Goal: Task Accomplishment & Management: Complete application form

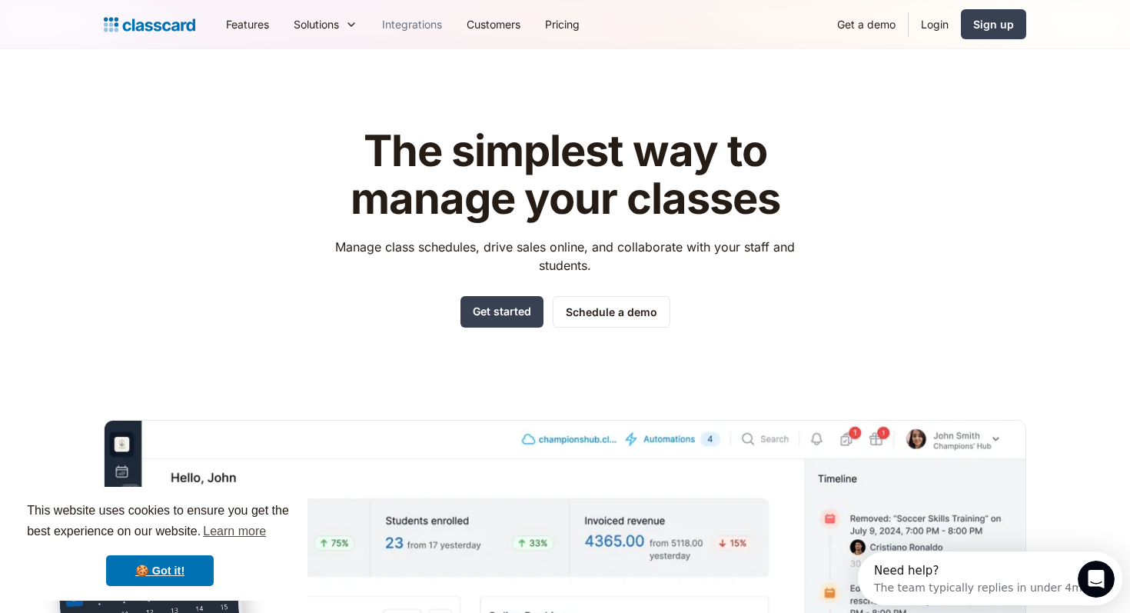
click at [413, 28] on link "Integrations" at bounding box center [412, 24] width 85 height 35
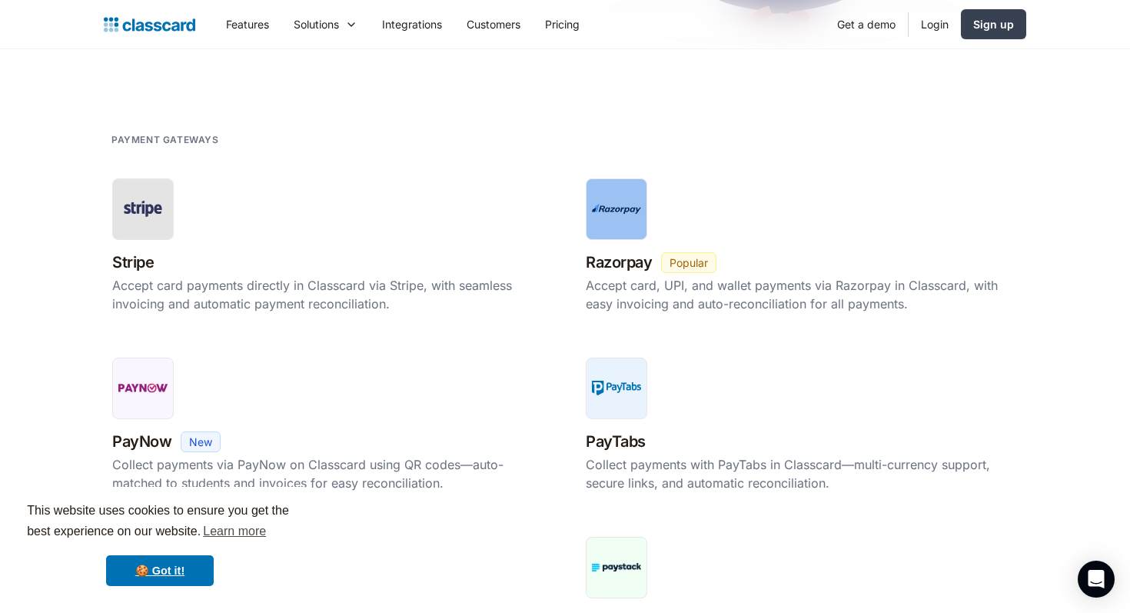
scroll to position [240, 0]
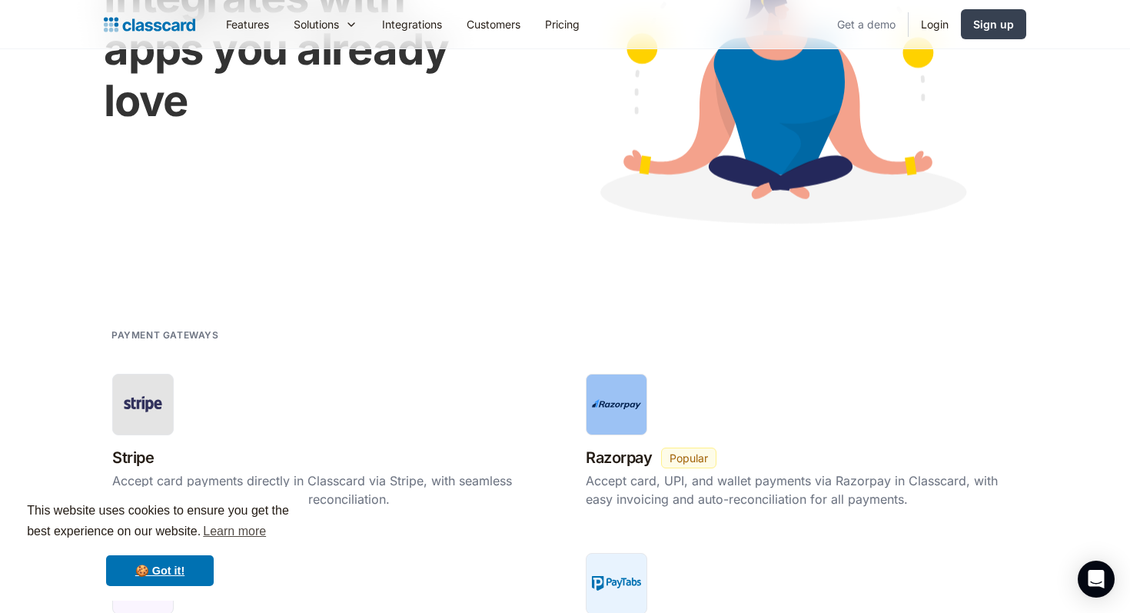
click at [868, 22] on link "Get a demo" at bounding box center [866, 24] width 83 height 35
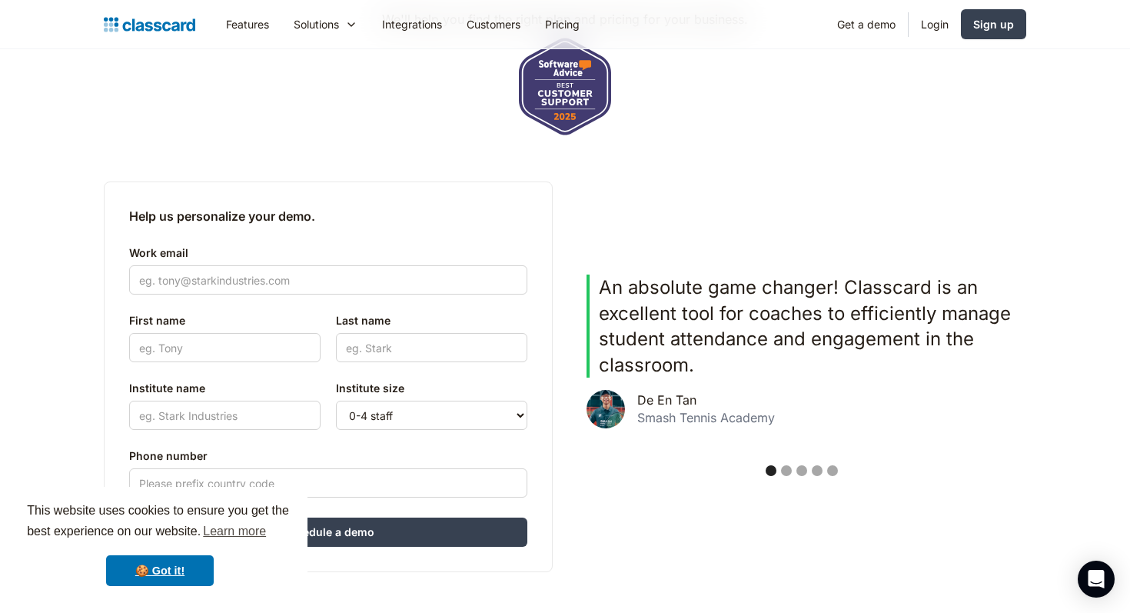
scroll to position [333, 0]
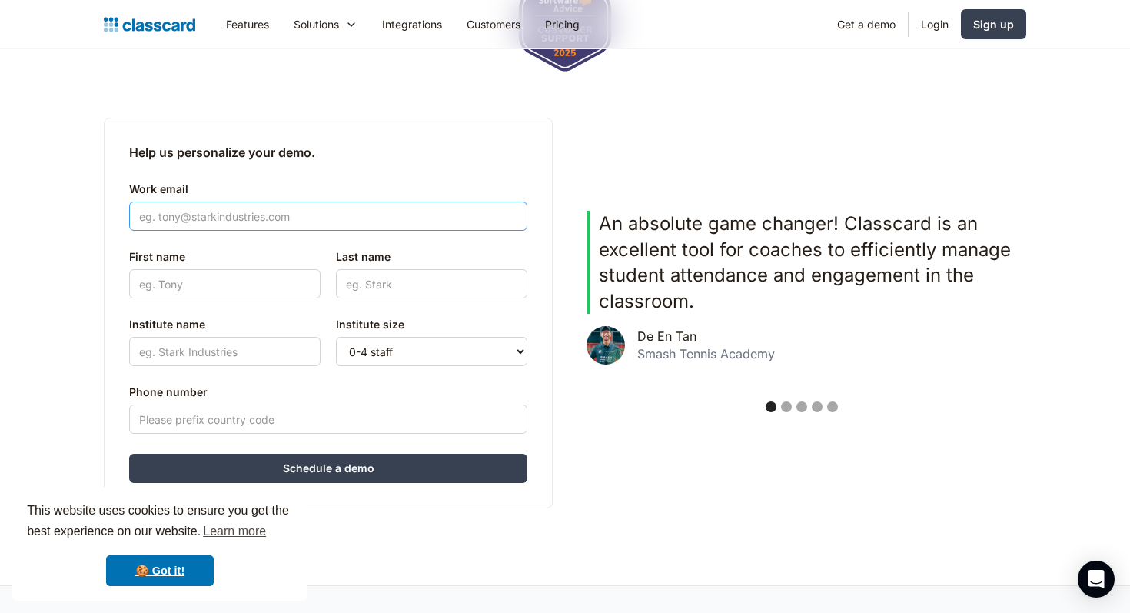
click at [457, 221] on input "Work email" at bounding box center [328, 215] width 398 height 29
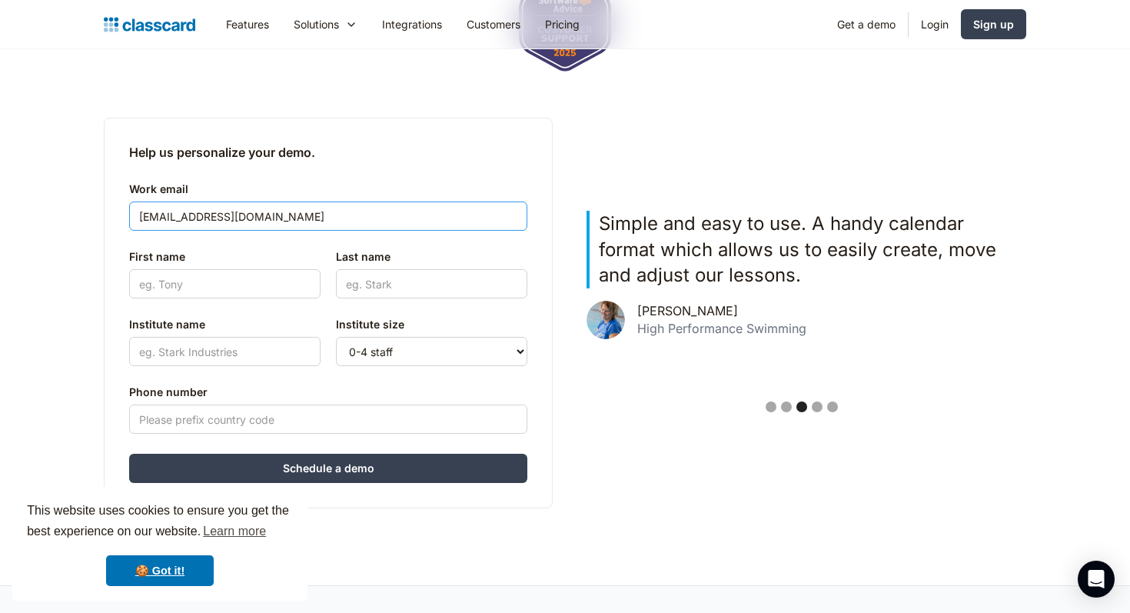
type input "Mostafa.aref@similar.studio"
click at [297, 298] on div "First name" at bounding box center [224, 273] width 191 height 65
click at [288, 291] on input "First name" at bounding box center [224, 283] width 191 height 29
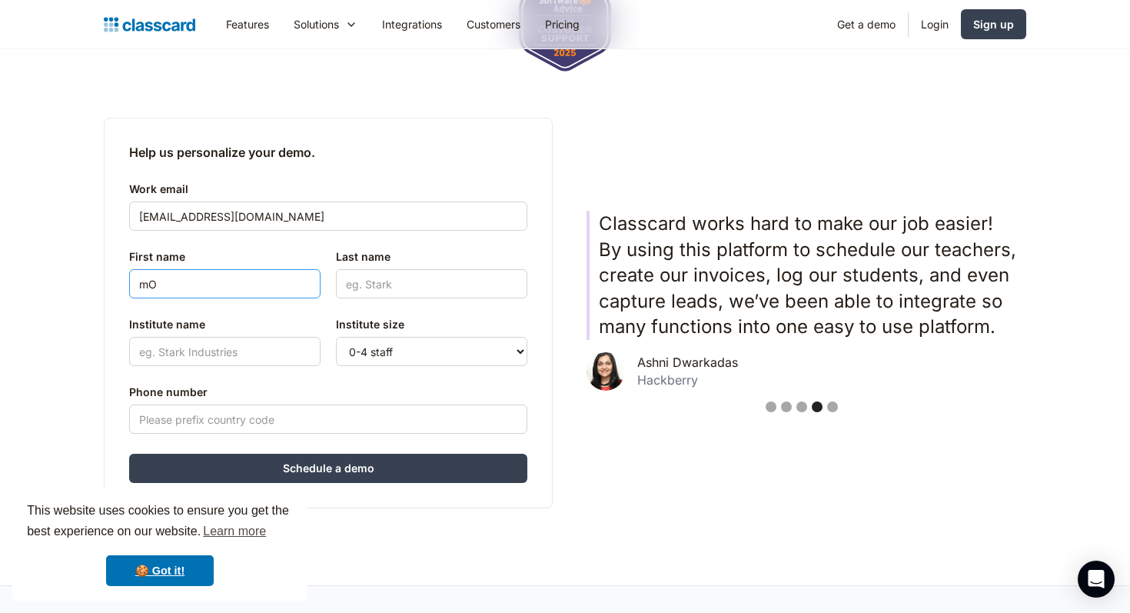
type input "m"
type input "Mostafa"
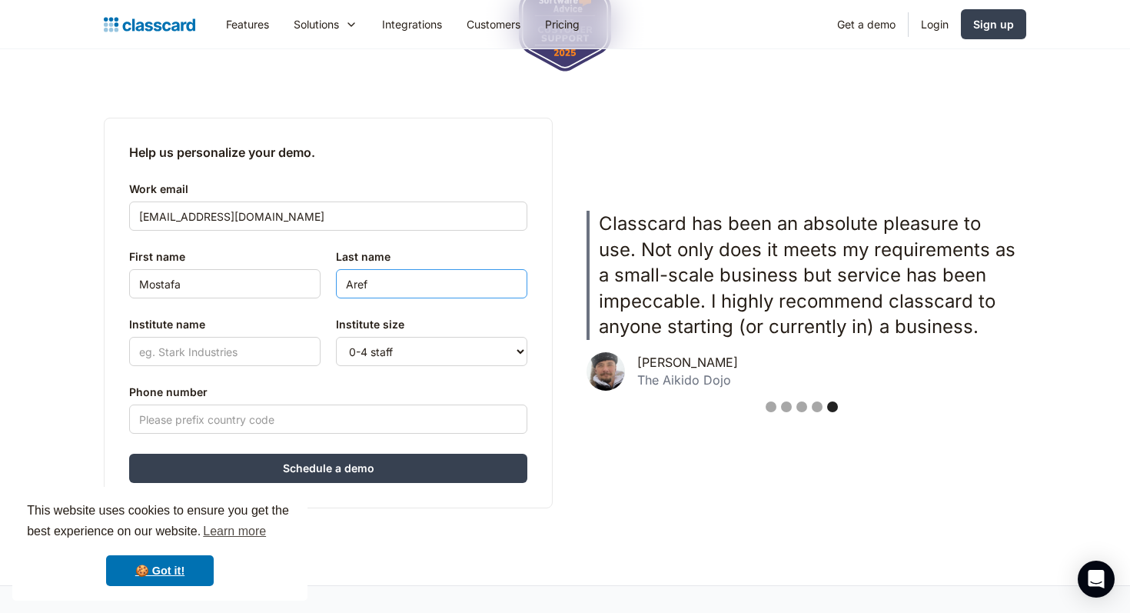
type input "Aref"
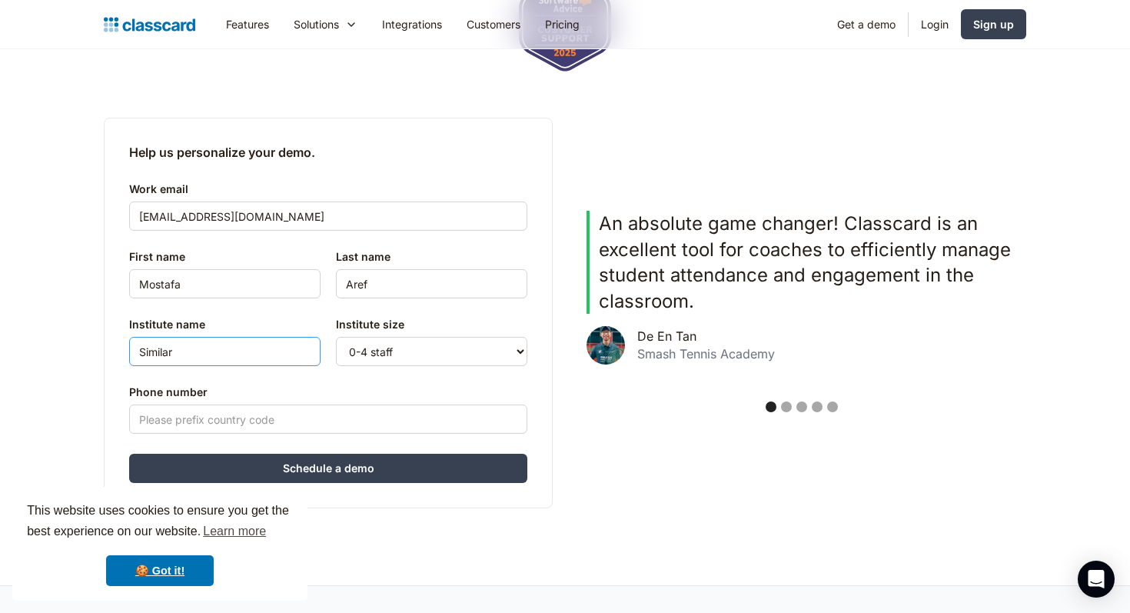
type input "Similar"
click at [293, 427] on input "Phone number" at bounding box center [328, 418] width 398 height 29
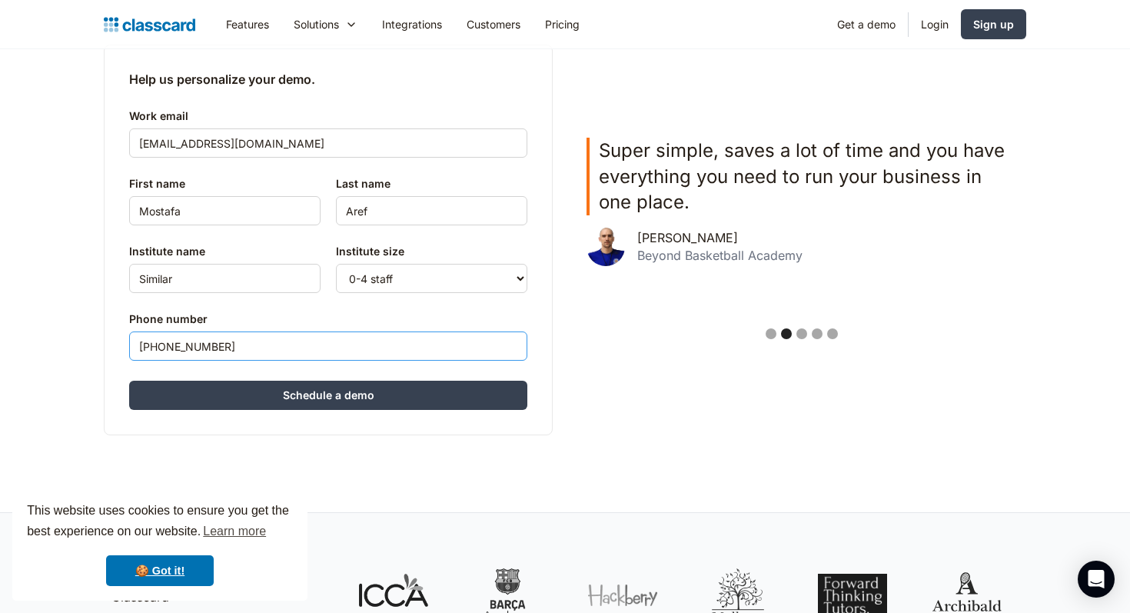
scroll to position [405, 0]
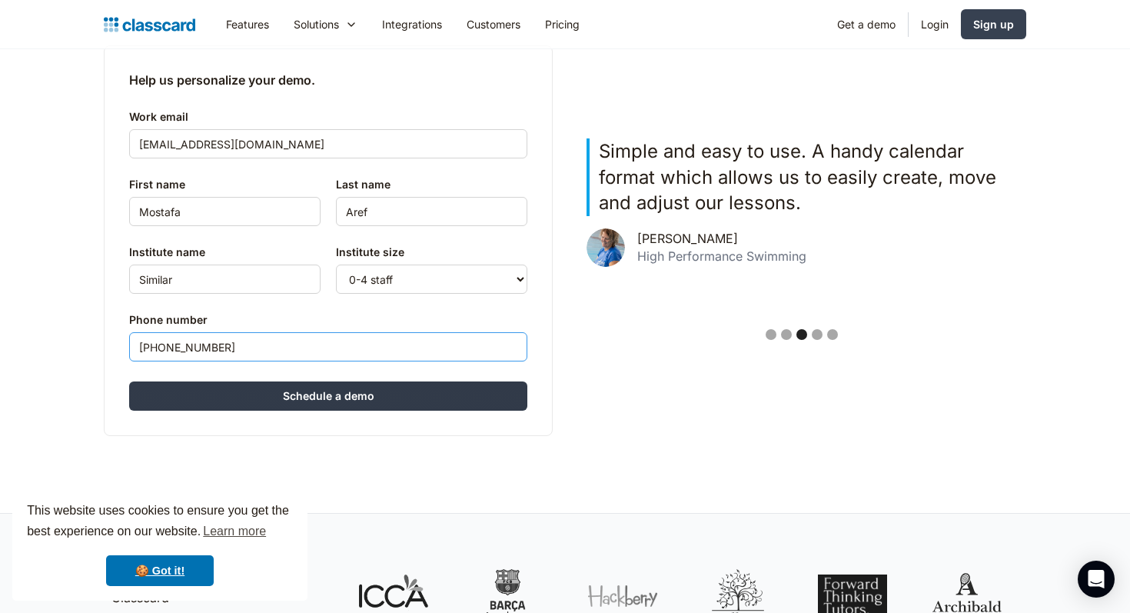
type input "+971545171673"
click at [357, 402] on input "Schedule a demo" at bounding box center [328, 395] width 398 height 29
type input "Hang in there..."
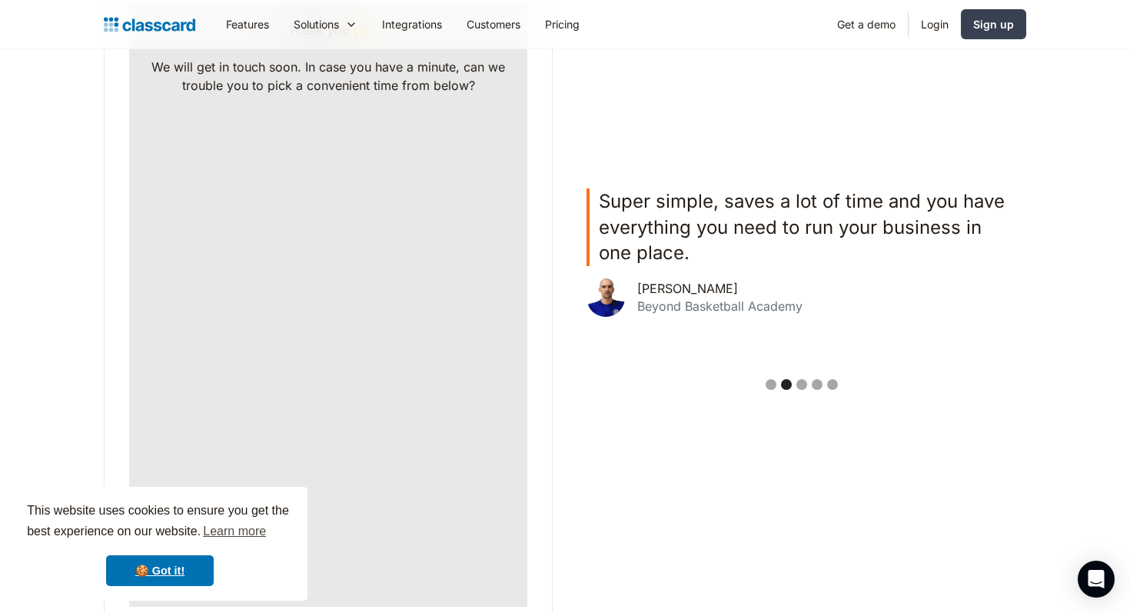
scroll to position [500, 0]
